Goal: Complete application form

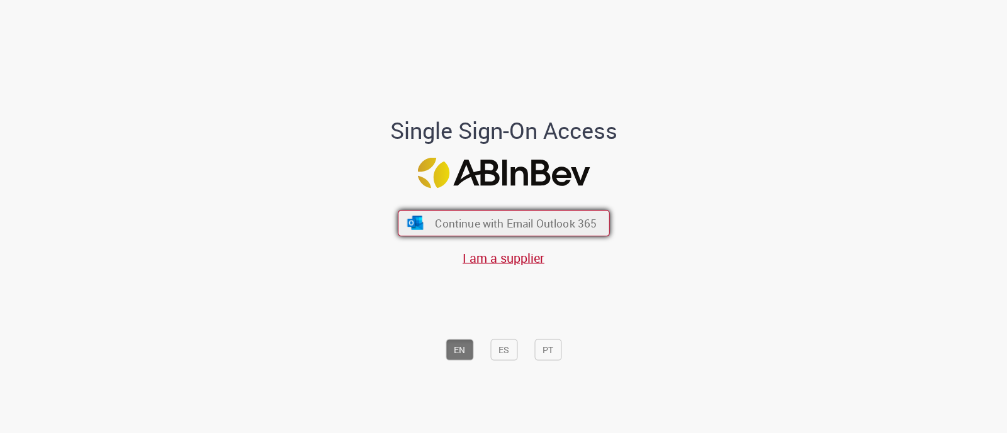
click at [441, 219] on span "Continue with Email Outlook 365" at bounding box center [516, 223] width 162 height 14
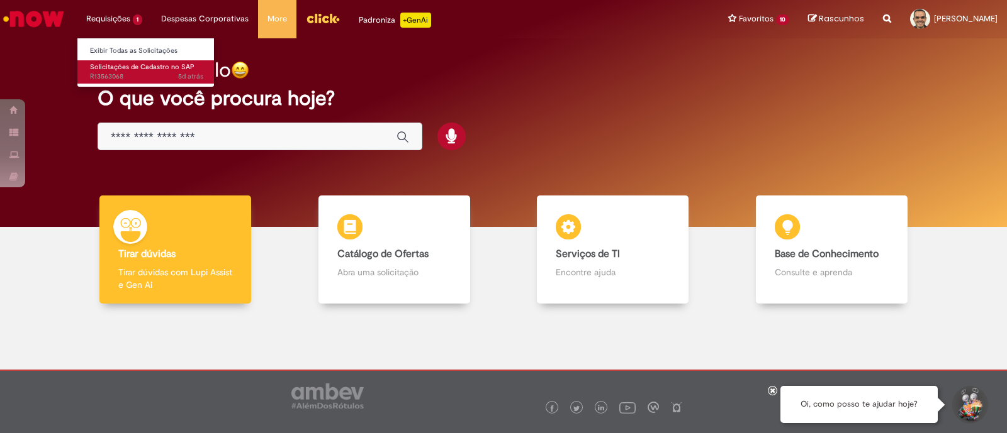
click at [116, 70] on span "Solicitações de Cadastro no SAP" at bounding box center [142, 66] width 104 height 9
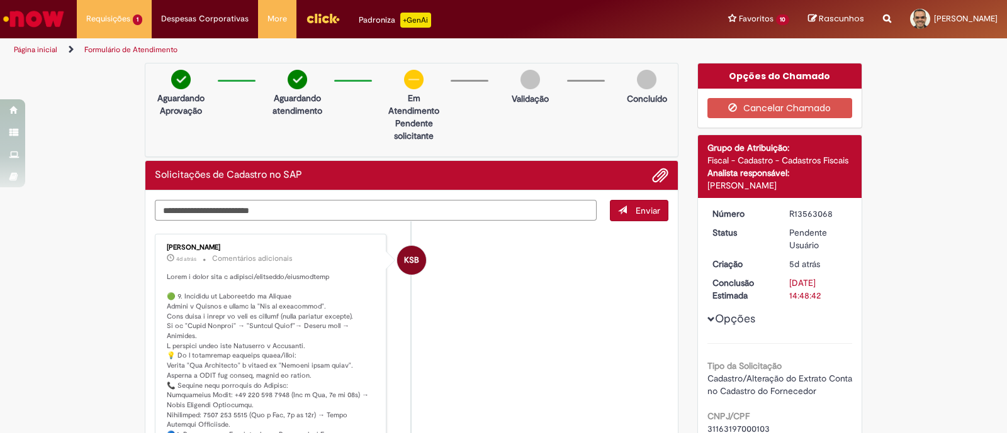
click at [229, 209] on textarea "Digite sua mensagem aqui..." at bounding box center [376, 210] width 442 height 21
type textarea "**********"
